Goal: Task Accomplishment & Management: Manage account settings

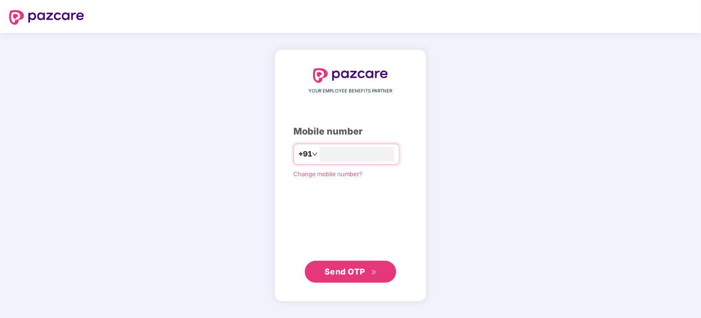
type input "**********"
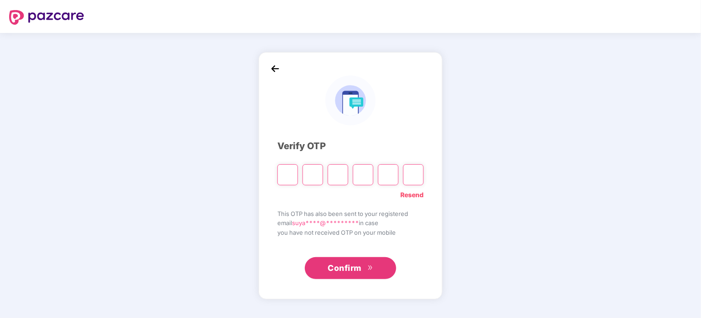
paste input "*"
type input "*"
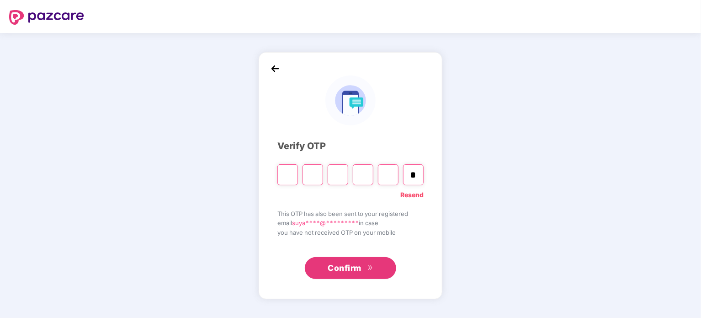
type input "*"
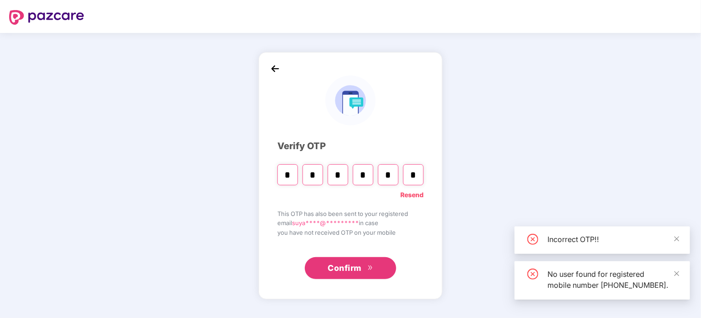
click at [348, 267] on span "Confirm" at bounding box center [345, 268] width 34 height 13
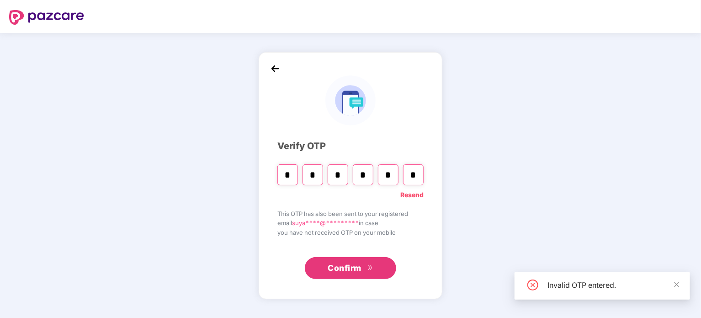
click at [421, 192] on link "Resend" at bounding box center [412, 195] width 23 height 10
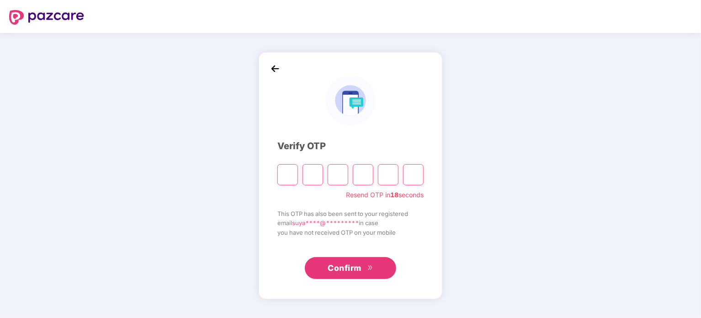
click at [295, 171] on input "Please enter verification code. Digit 1" at bounding box center [288, 174] width 21 height 21
type input "*"
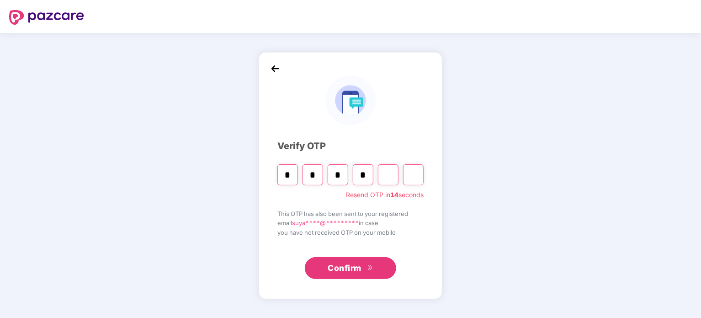
type input "*"
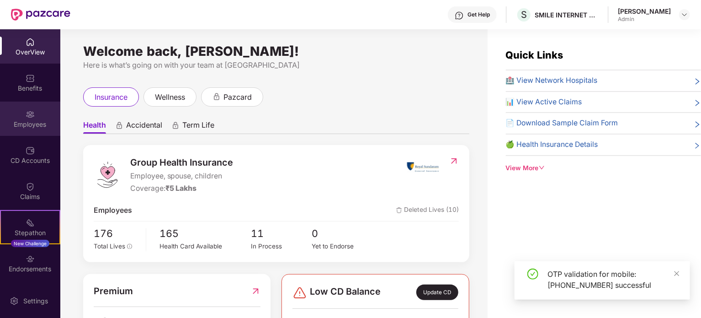
click at [51, 111] on div "Employees" at bounding box center [30, 119] width 60 height 34
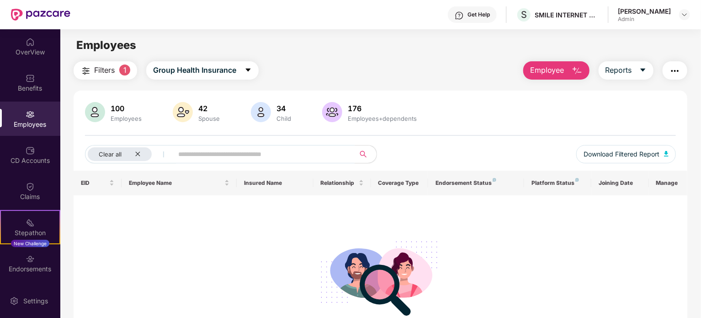
click at [300, 151] on input "text" at bounding box center [260, 154] width 164 height 14
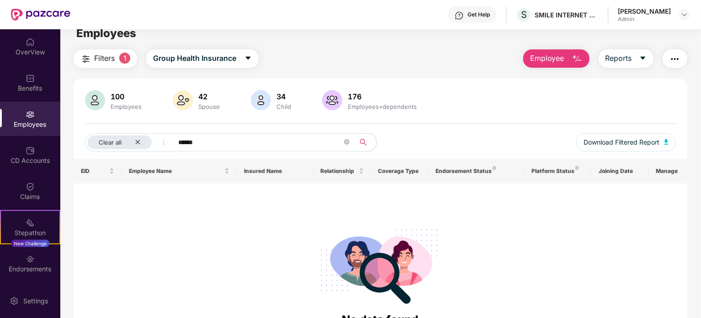
scroll to position [24, 0]
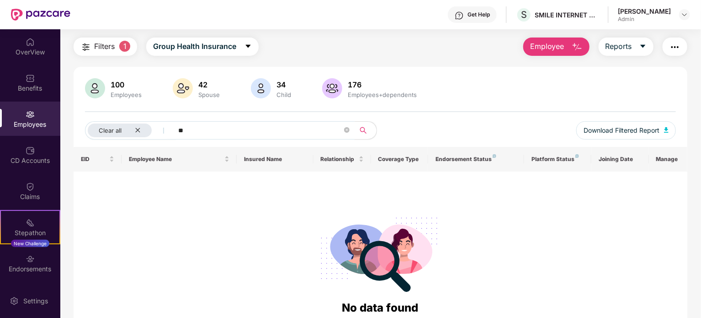
type input "*"
click at [137, 130] on icon "close" at bounding box center [138, 130] width 6 height 6
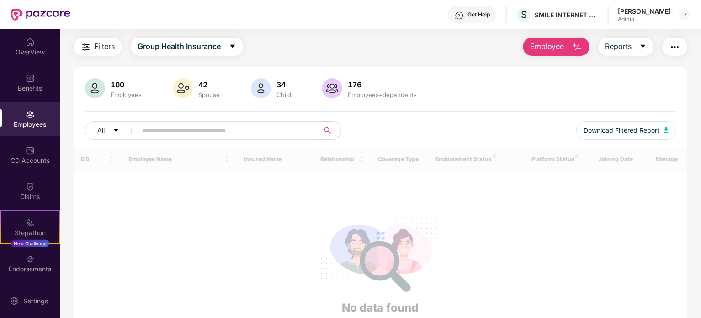
click at [193, 132] on input "text" at bounding box center [225, 130] width 164 height 14
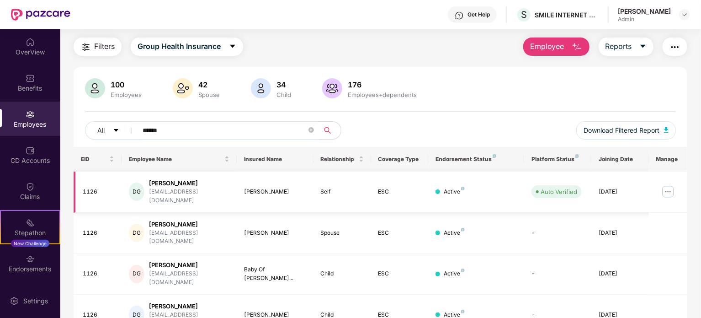
scroll to position [43, 0]
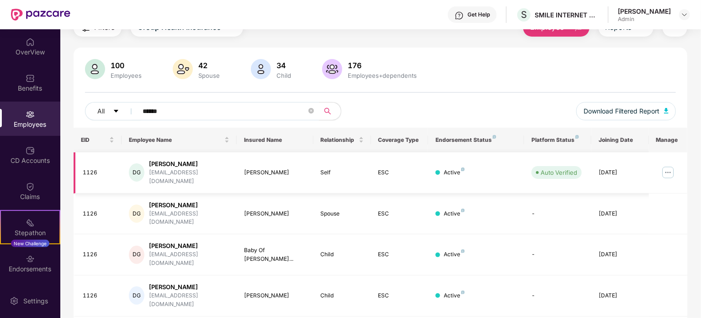
type input "******"
click at [670, 171] on img at bounding box center [668, 172] width 15 height 15
click at [541, 160] on td "Auto Verified" at bounding box center [557, 172] width 67 height 41
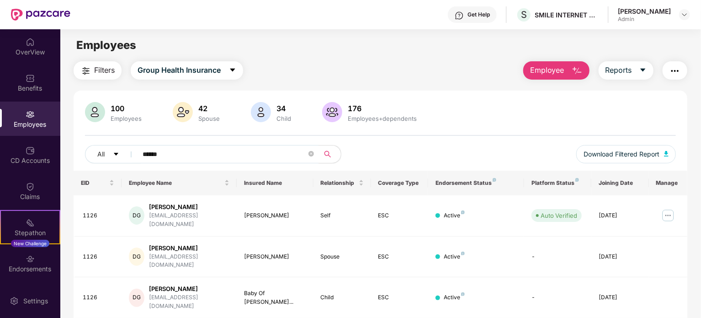
click at [569, 77] on button "Employee" at bounding box center [557, 70] width 66 height 18
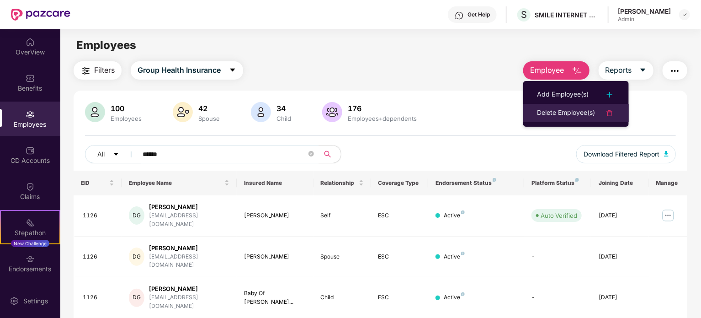
click at [564, 110] on div "Delete Employee(s)" at bounding box center [566, 112] width 58 height 11
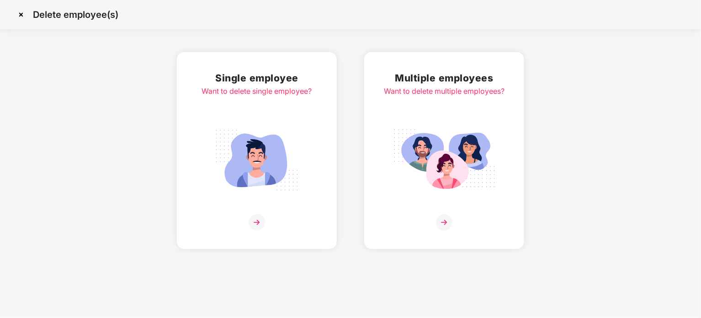
click at [267, 121] on div "Single employee Want to delete single employee?" at bounding box center [257, 150] width 110 height 160
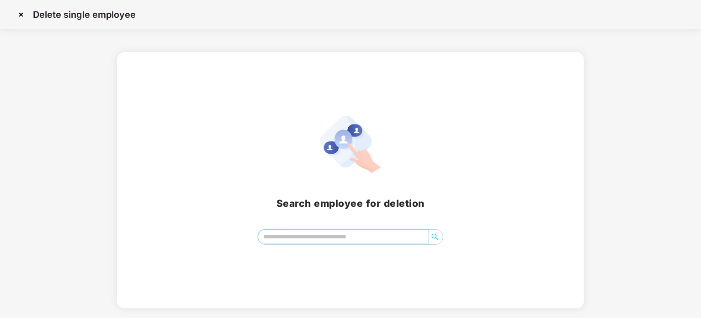
click at [343, 242] on input "search" at bounding box center [343, 237] width 170 height 14
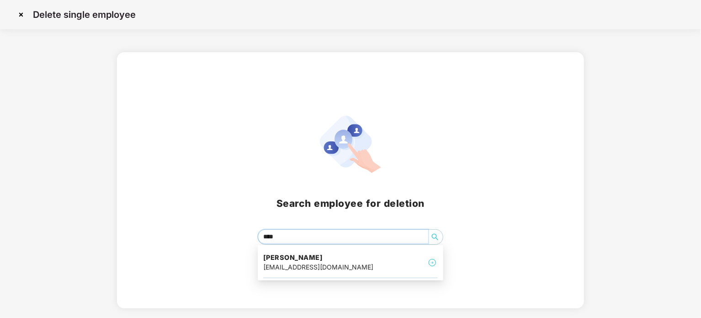
type input "*****"
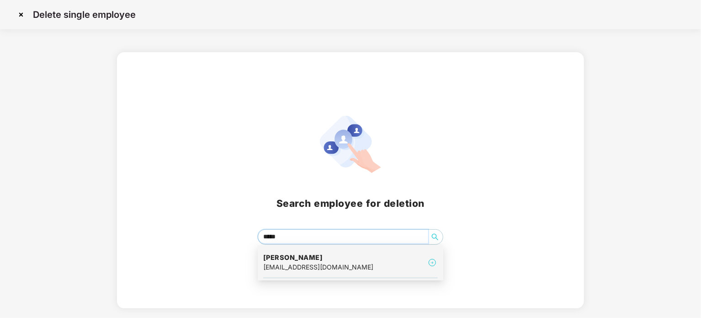
click at [335, 254] on div "[PERSON_NAME] [EMAIL_ADDRESS][DOMAIN_NAME]" at bounding box center [350, 262] width 175 height 31
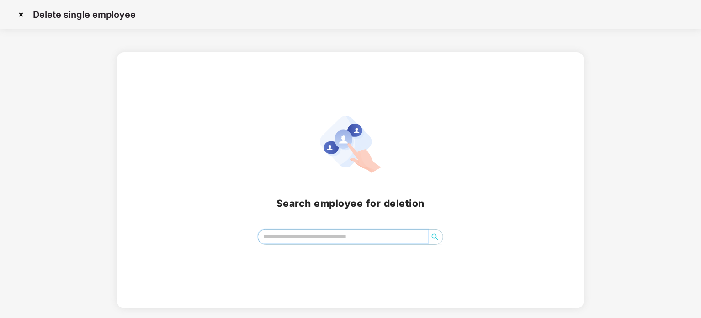
click at [305, 235] on input "search" at bounding box center [343, 237] width 170 height 14
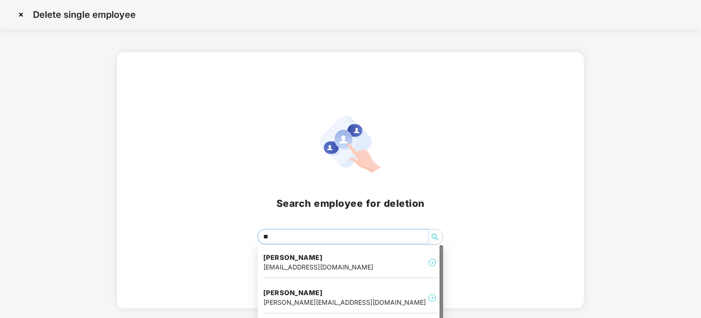
type input "***"
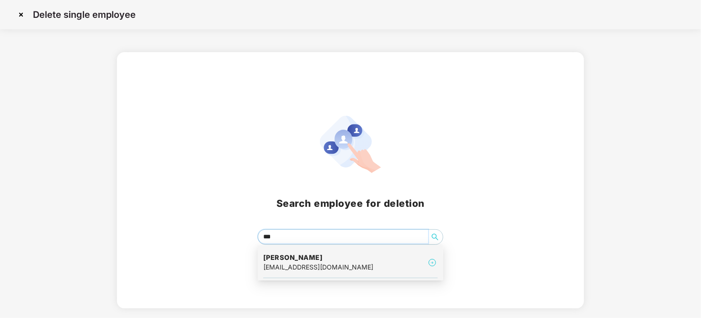
click at [327, 266] on div "[EMAIL_ADDRESS][DOMAIN_NAME]" at bounding box center [318, 267] width 110 height 10
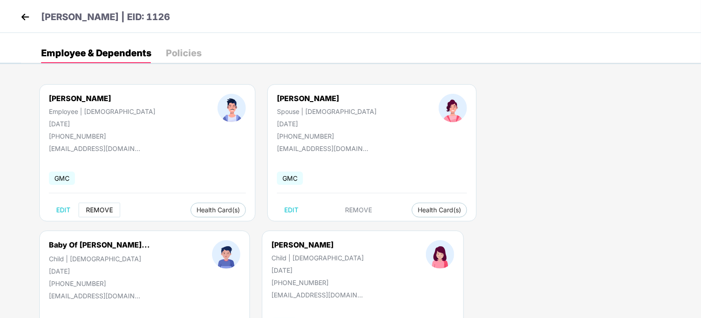
click at [92, 209] on span "REMOVE" at bounding box center [99, 209] width 27 height 7
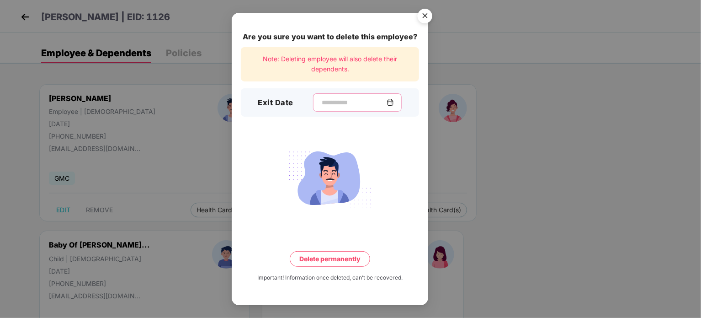
click at [321, 100] on input at bounding box center [354, 103] width 66 height 10
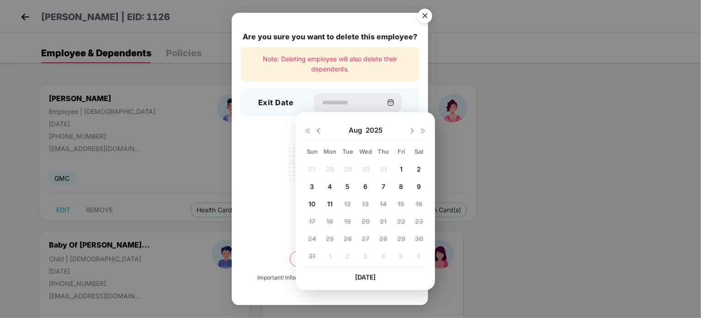
click at [329, 204] on span "11" at bounding box center [329, 204] width 5 height 8
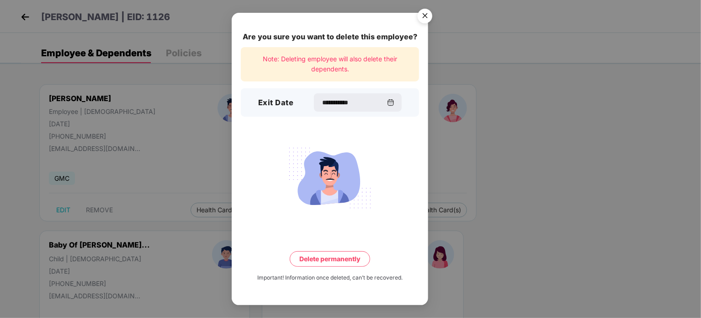
type input "**********"
click at [363, 104] on input "**********" at bounding box center [354, 103] width 66 height 10
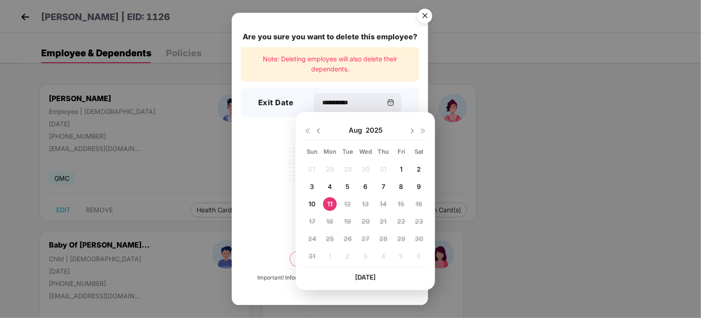
click at [373, 87] on div "**********" at bounding box center [330, 159] width 197 height 292
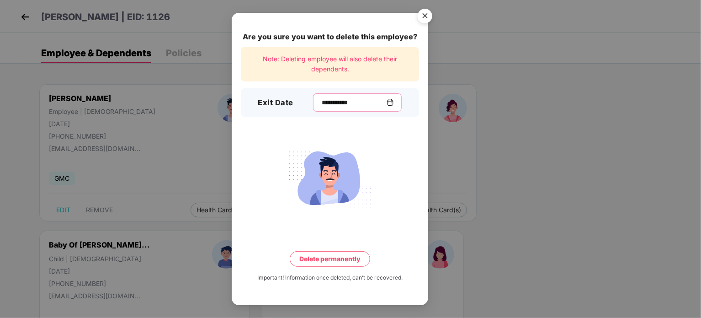
click at [363, 106] on input "**********" at bounding box center [354, 103] width 66 height 10
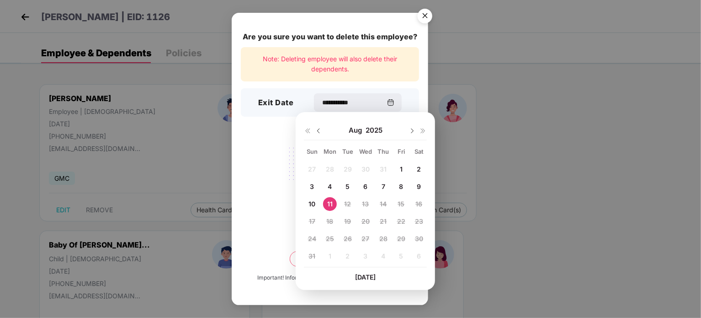
click at [331, 200] on span "11" at bounding box center [329, 204] width 5 height 8
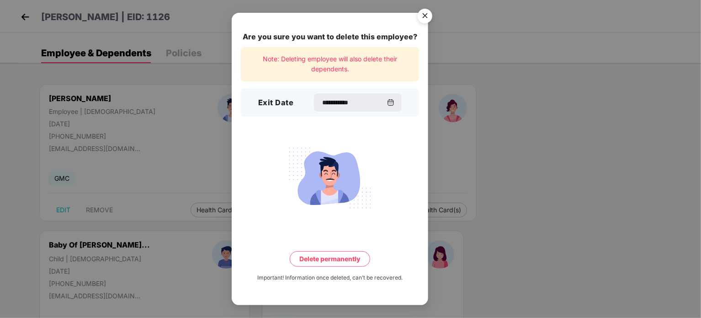
click at [330, 258] on button "Delete permanently" at bounding box center [330, 259] width 80 height 16
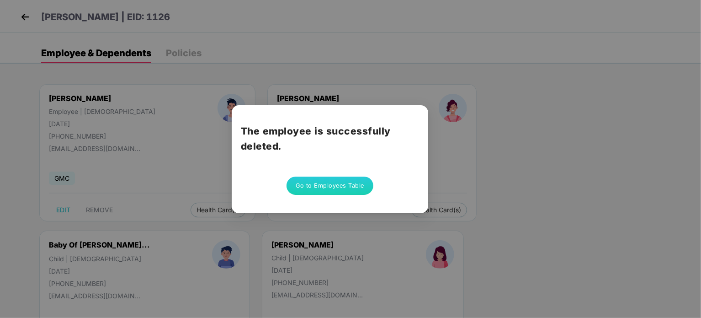
click at [317, 187] on button "Go to Employees Table" at bounding box center [330, 186] width 87 height 18
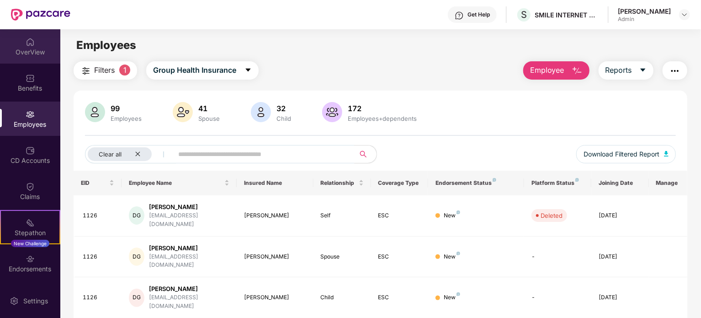
click at [10, 49] on div "OverView" at bounding box center [30, 52] width 60 height 9
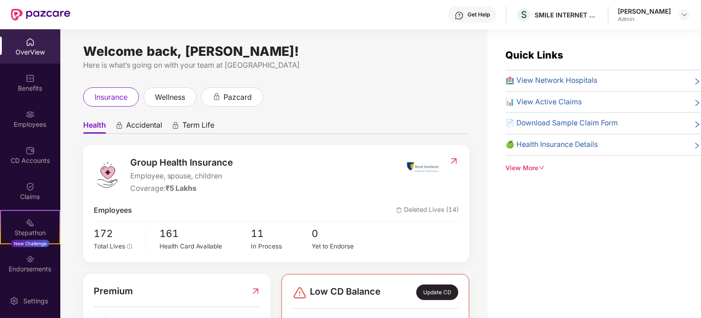
click at [37, 38] on div "OverView" at bounding box center [30, 46] width 60 height 34
click at [48, 42] on div "OverView" at bounding box center [30, 46] width 60 height 34
click at [38, 116] on div "Employees" at bounding box center [30, 119] width 60 height 34
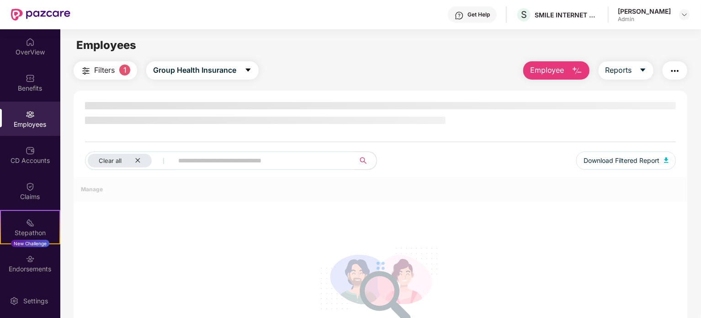
click at [550, 76] on button "Employee" at bounding box center [557, 70] width 66 height 18
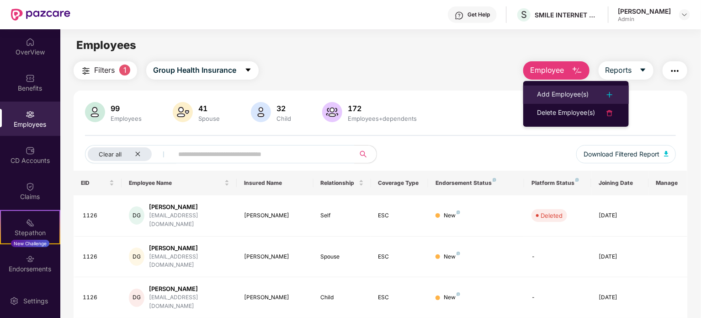
click at [553, 93] on div "Add Employee(s)" at bounding box center [563, 94] width 52 height 11
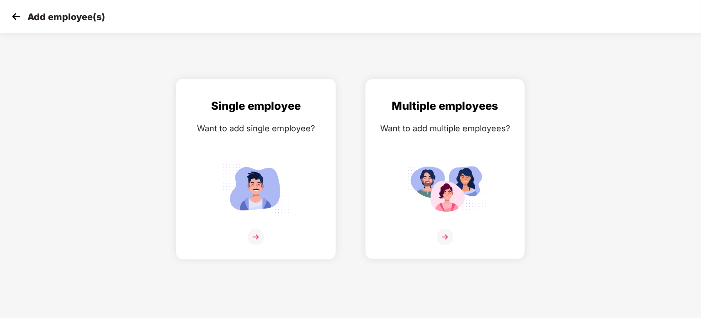
click at [281, 130] on div "Want to add single employee?" at bounding box center [256, 128] width 141 height 13
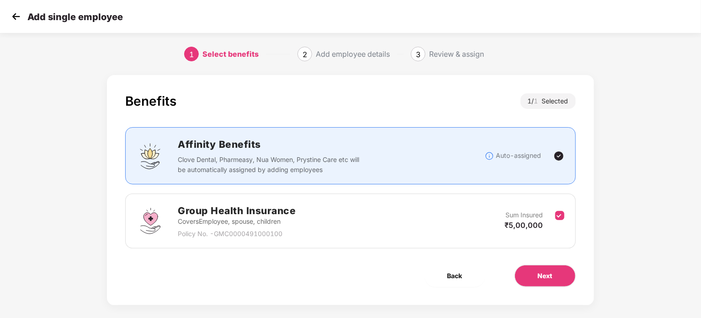
click at [15, 16] on img at bounding box center [16, 17] width 14 height 14
